Goal: Task Accomplishment & Management: Manage account settings

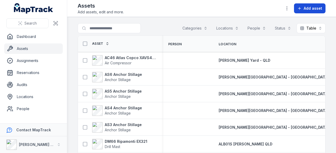
click at [313, 7] on span "Add asset" at bounding box center [312, 8] width 18 height 5
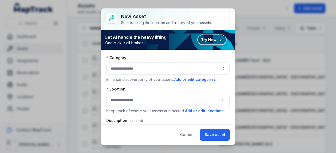
click at [157, 66] on button "button" at bounding box center [167, 69] width 123 height 12
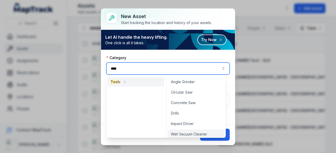
type input "****"
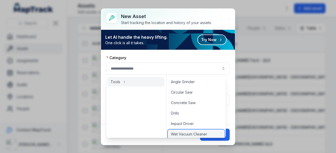
click at [191, 132] on span "Wet Vacuum Cleaner" at bounding box center [189, 134] width 36 height 5
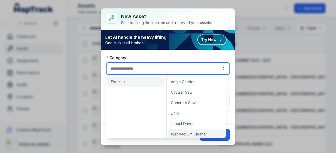
type input "**********"
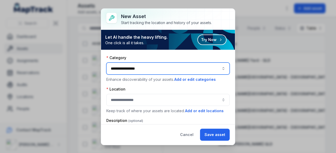
click at [132, 99] on button "button" at bounding box center [167, 100] width 123 height 12
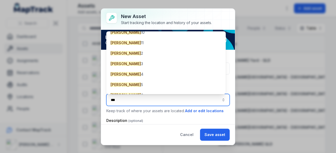
scroll to position [98, 0]
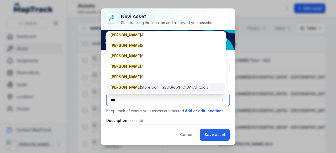
type input "***"
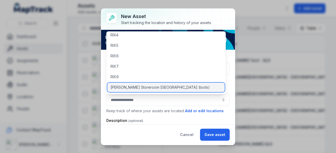
click at [143, 88] on span "[PERSON_NAME] Storeroom [GEOGRAPHIC_DATA] (tools)" at bounding box center [159, 87] width 99 height 5
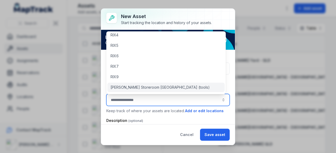
type input "**********"
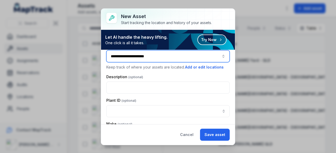
scroll to position [45, 0]
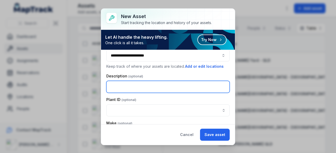
click at [136, 89] on input "text" at bounding box center [167, 87] width 123 height 12
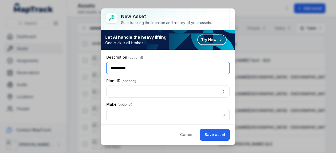
scroll to position [63, 0]
type input "**********"
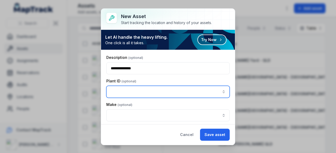
click at [138, 94] on input "asset-add:cf[e286c480-ed88-4656-934e-cbe2f059b42e]-label" at bounding box center [167, 92] width 123 height 12
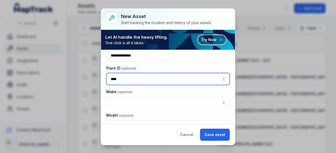
scroll to position [76, 0]
type input "****"
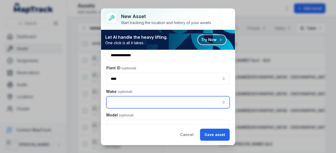
click at [132, 104] on input "asset-add:cf[8551d161-b1ce-4bc5-a3dd-9fa232d53e47]-label" at bounding box center [167, 102] width 123 height 12
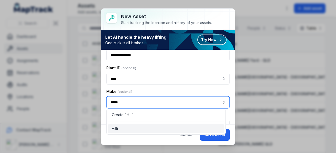
click at [130, 130] on div "Hilti" at bounding box center [166, 128] width 108 height 5
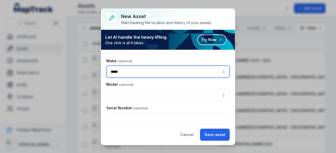
scroll to position [109, 0]
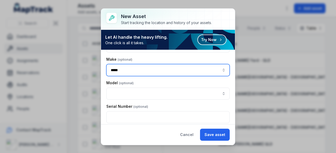
type input "*****"
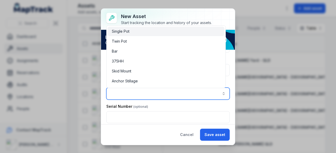
click at [122, 95] on input "asset-add:cf[7b2ad715-4ce1-4afd-baaf-5d2b22496a4d]-label" at bounding box center [167, 94] width 123 height 12
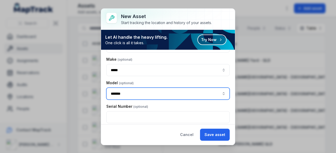
scroll to position [117, 0]
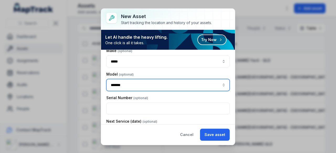
type input "*******"
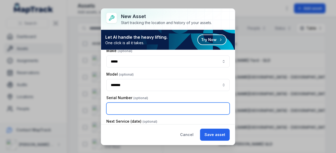
click at [123, 105] on input "text" at bounding box center [167, 109] width 123 height 12
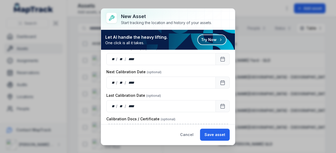
scroll to position [162, 0]
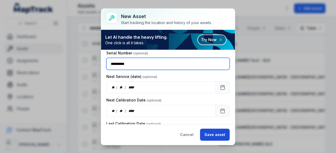
type input "**********"
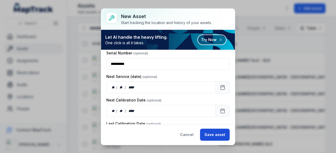
click at [216, 136] on button "Save asset" at bounding box center [215, 135] width 30 height 12
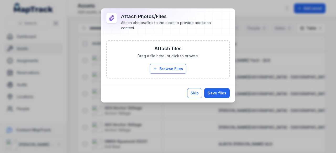
click at [199, 92] on button "Skip" at bounding box center [194, 93] width 15 height 10
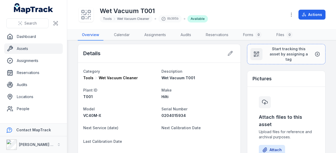
scroll to position [3, 0]
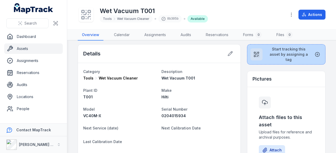
click at [315, 52] on icon at bounding box center [317, 54] width 4 height 4
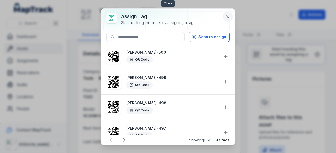
click at [226, 19] on icon at bounding box center [227, 16] width 5 height 5
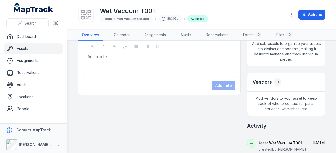
scroll to position [0, 0]
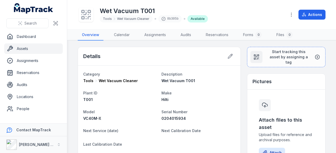
click at [51, 47] on link "Assets" at bounding box center [33, 49] width 58 height 10
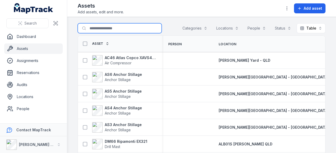
click at [96, 27] on input "Search for assets" at bounding box center [120, 28] width 84 height 10
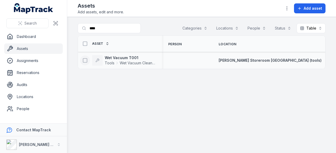
click at [85, 61] on icon at bounding box center [84, 60] width 5 height 5
click at [200, 140] on icon "button" at bounding box center [197, 140] width 5 height 5
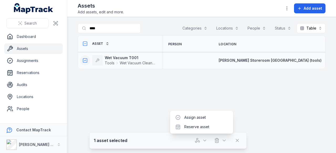
click at [196, 99] on main "Search for assets **** Categories Locations People Status Table ***** Asset Per…" at bounding box center [201, 85] width 268 height 136
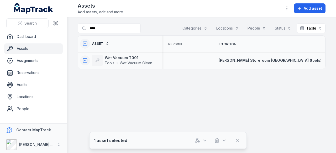
click at [86, 43] on icon at bounding box center [84, 43] width 5 height 5
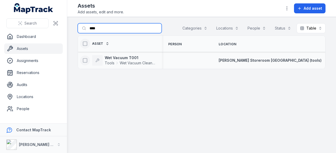
click at [127, 29] on input "****" at bounding box center [120, 28] width 84 height 10
type input "*"
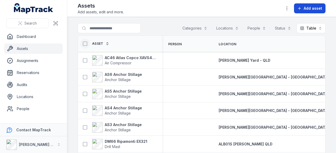
click at [311, 9] on span "Add asset" at bounding box center [312, 8] width 18 height 5
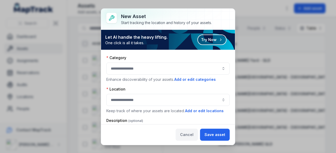
click at [186, 137] on button "Cancel" at bounding box center [186, 135] width 22 height 12
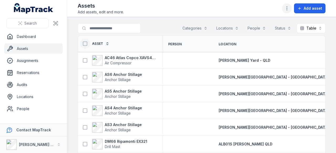
click at [289, 8] on icon "button" at bounding box center [286, 8] width 5 height 5
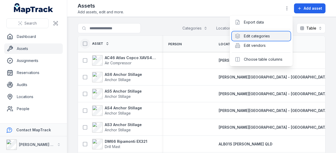
click at [263, 37] on div "Edit categories" at bounding box center [260, 35] width 59 height 9
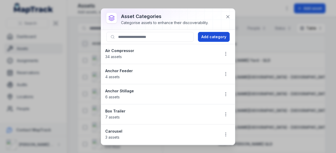
click at [218, 35] on button "Add category" at bounding box center [214, 37] width 32 height 10
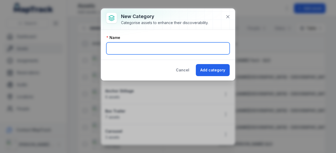
click at [136, 52] on input "text" at bounding box center [167, 48] width 123 height 12
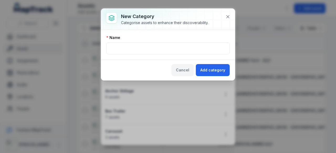
click at [187, 69] on button "Cancel" at bounding box center [182, 70] width 22 height 12
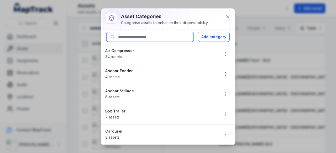
click at [158, 34] on input at bounding box center [149, 37] width 87 height 10
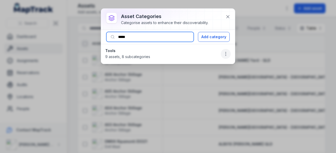
type input "*****"
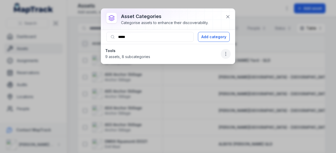
click at [225, 51] on icon "button" at bounding box center [225, 53] width 5 height 5
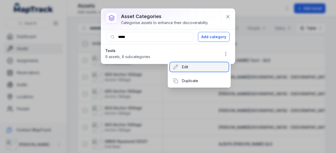
click at [213, 67] on div "Edit" at bounding box center [199, 66] width 59 height 9
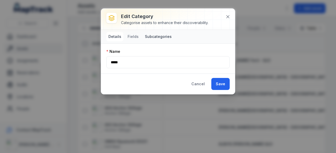
click at [155, 36] on button "Subcategories" at bounding box center [158, 36] width 31 height 9
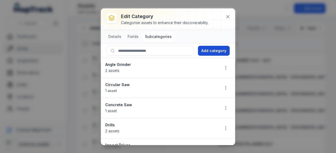
click at [206, 47] on button "Add category" at bounding box center [214, 51] width 32 height 10
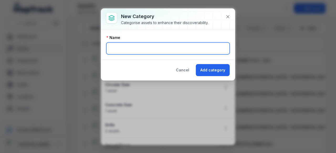
click at [158, 47] on input "text" at bounding box center [167, 48] width 123 height 12
type input "**********"
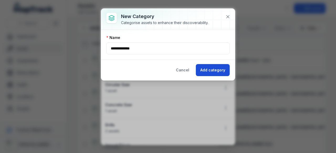
click at [211, 71] on button "Add category" at bounding box center [213, 70] width 34 height 12
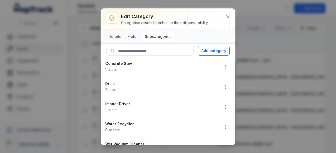
scroll to position [52, 0]
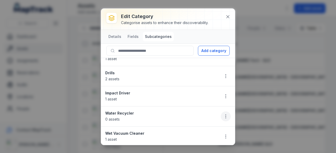
click at [223, 112] on button "button" at bounding box center [225, 117] width 10 height 10
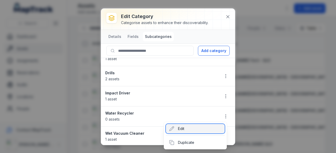
click at [201, 128] on div "Edit" at bounding box center [195, 128] width 59 height 9
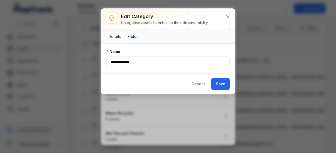
click at [127, 34] on button "Fields" at bounding box center [132, 36] width 15 height 9
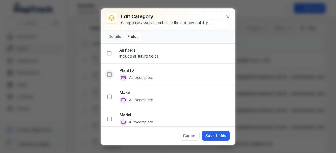
click at [110, 78] on button at bounding box center [109, 75] width 10 height 10
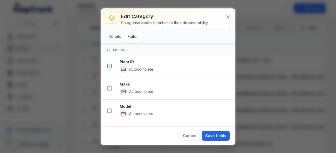
scroll to position [63, 0]
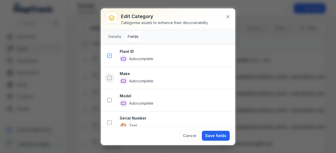
click at [109, 76] on icon at bounding box center [109, 78] width 5 height 5
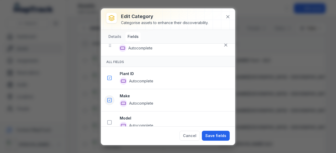
scroll to position [85, 0]
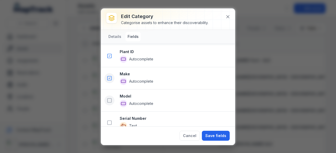
click at [110, 100] on icon at bounding box center [109, 100] width 5 height 5
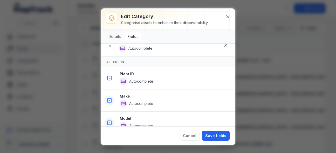
scroll to position [107, 0]
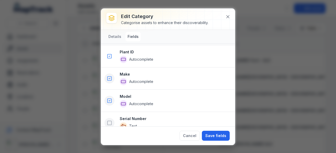
click at [110, 125] on button at bounding box center [109, 123] width 10 height 10
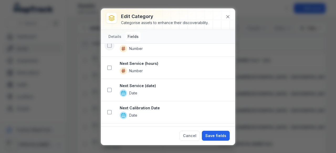
scroll to position [319, 0]
click at [108, 88] on icon at bounding box center [109, 89] width 5 height 5
click at [109, 110] on icon at bounding box center [109, 112] width 5 height 5
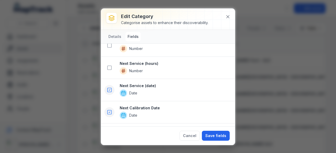
click at [110, 110] on icon at bounding box center [109, 112] width 5 height 5
click at [214, 136] on button "Save fields" at bounding box center [216, 136] width 28 height 10
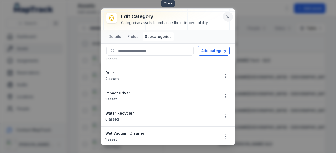
click at [226, 18] on icon at bounding box center [227, 16] width 5 height 5
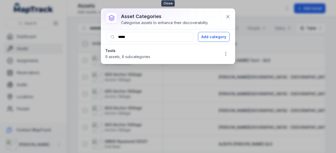
click at [226, 18] on icon at bounding box center [227, 16] width 5 height 5
